Goal: Task Accomplishment & Management: Use online tool/utility

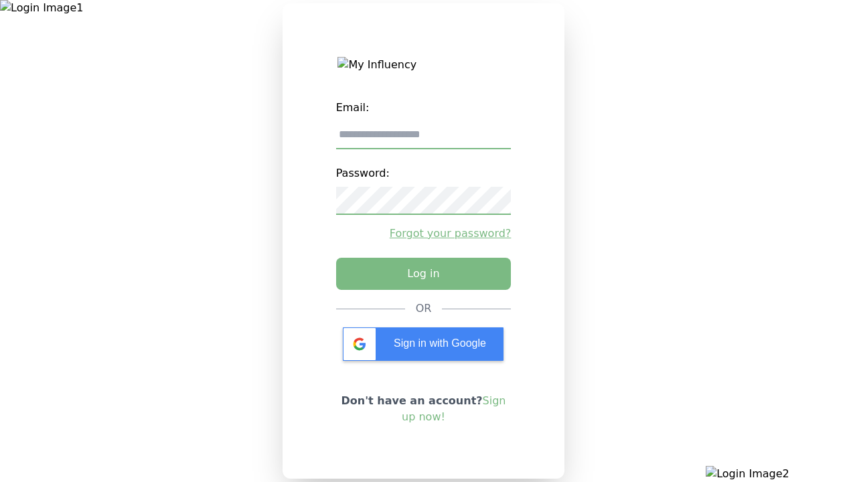
click at [423, 140] on input "email" at bounding box center [423, 135] width 175 height 28
type input "**********"
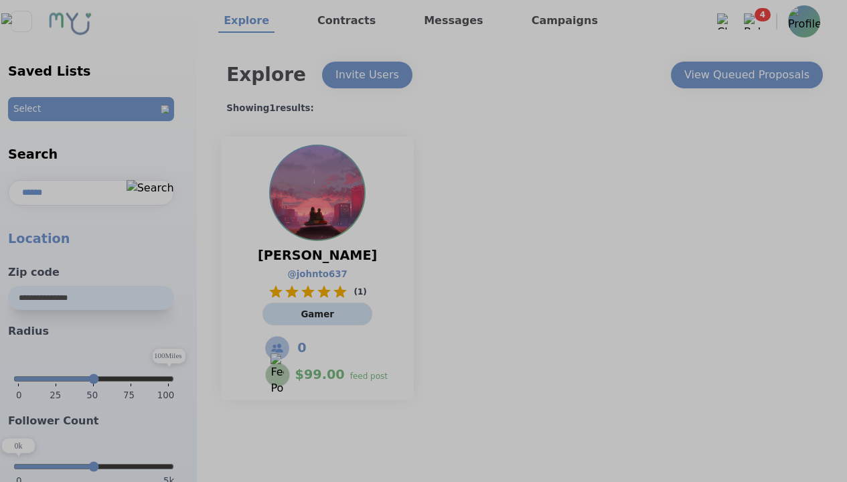
select select "*"
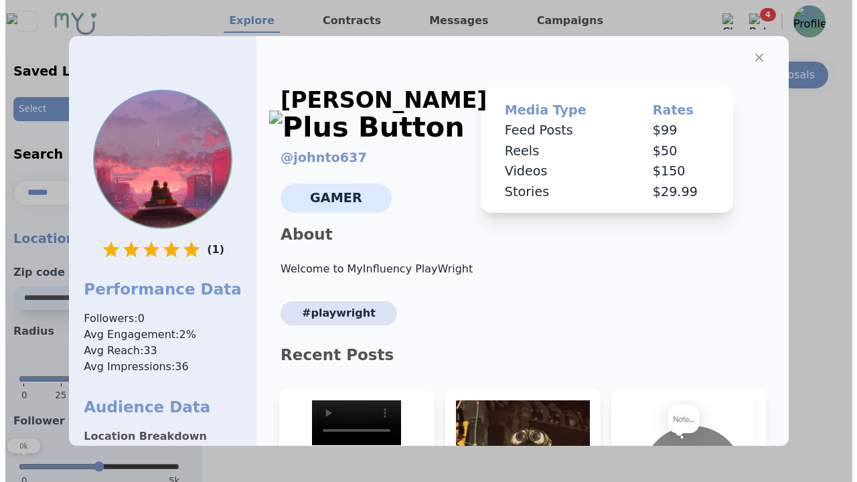
scroll to position [202, 0]
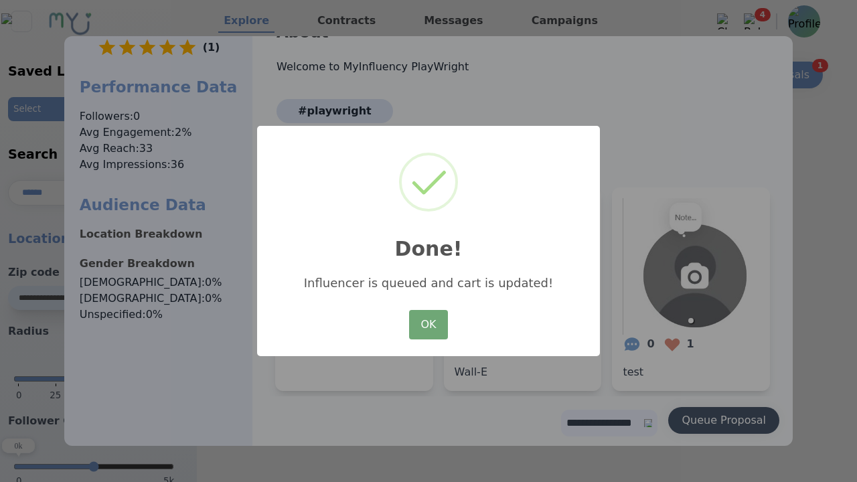
click at [428, 325] on button "OK" at bounding box center [428, 324] width 39 height 29
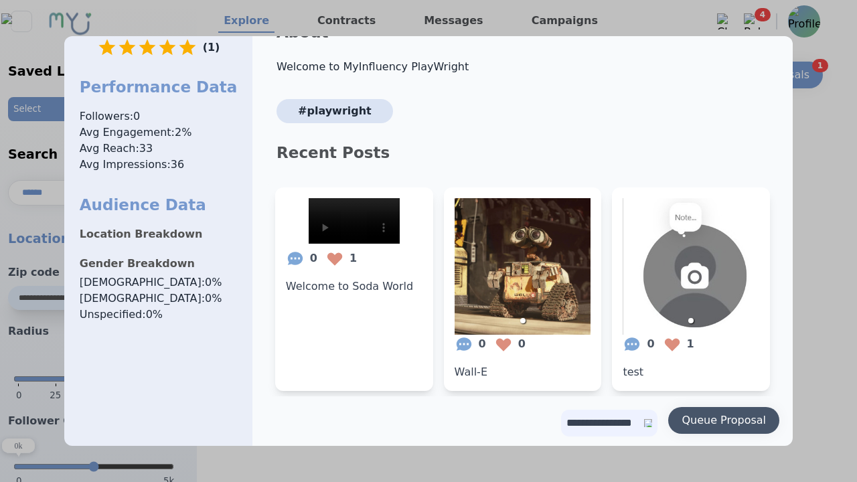
scroll to position [0, 0]
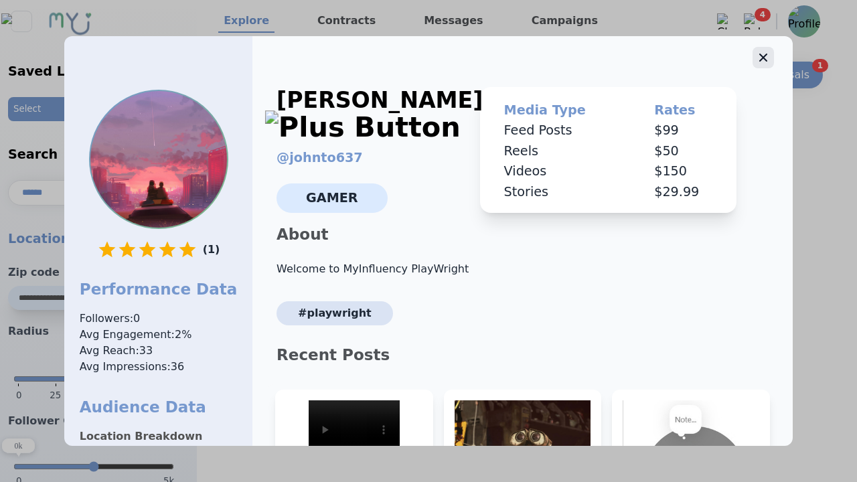
click at [759, 54] on icon "button" at bounding box center [763, 58] width 8 height 8
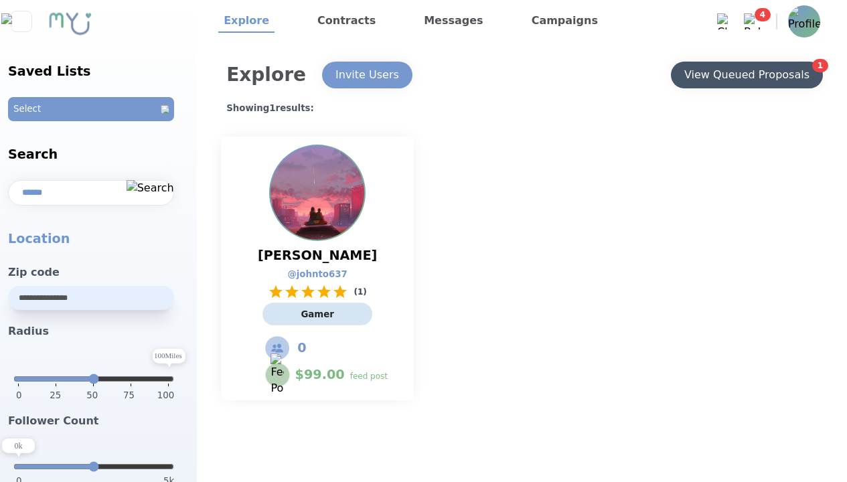
click at [746, 75] on div "View Queued Proposals" at bounding box center [746, 75] width 125 height 16
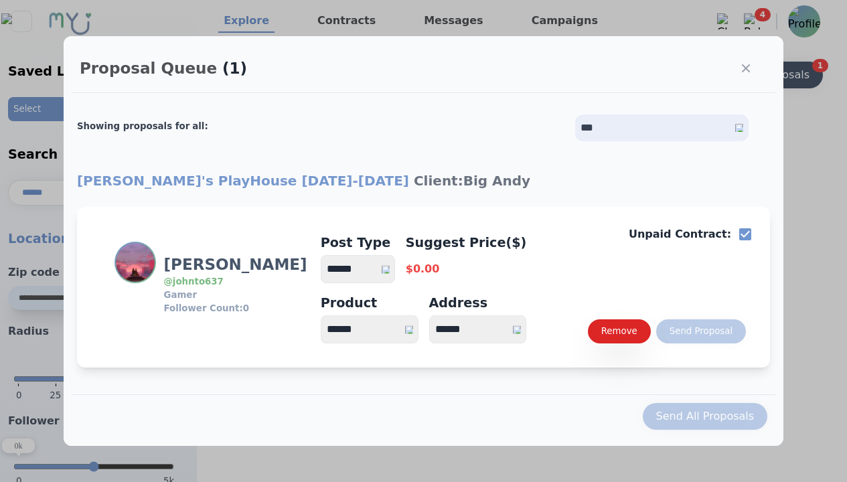
select select "*"
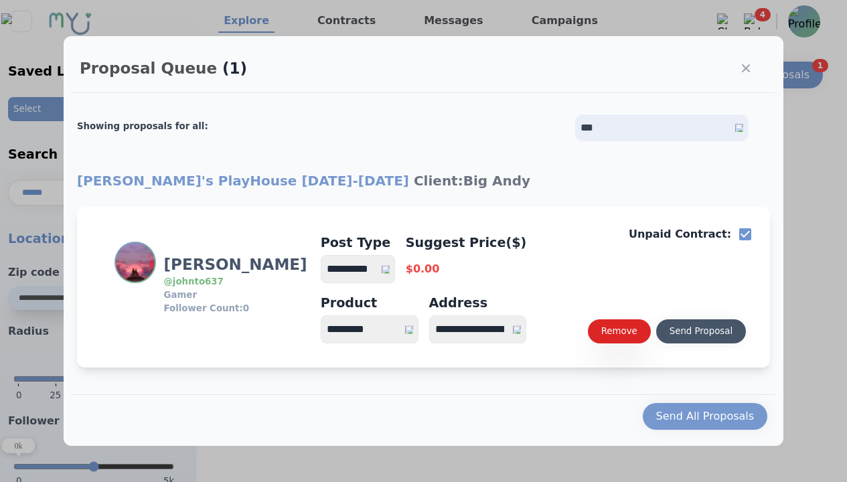
click at [364, 269] on select "**********" at bounding box center [358, 269] width 74 height 28
click at [700, 331] on div "Send Proposal" at bounding box center [700, 331] width 63 height 13
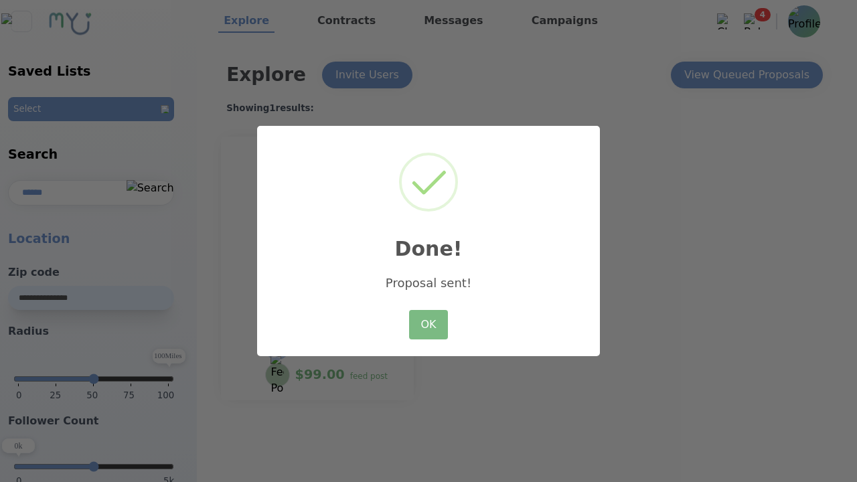
click at [428, 325] on button "OK" at bounding box center [428, 324] width 39 height 29
